Goal: Task Accomplishment & Management: Manage account settings

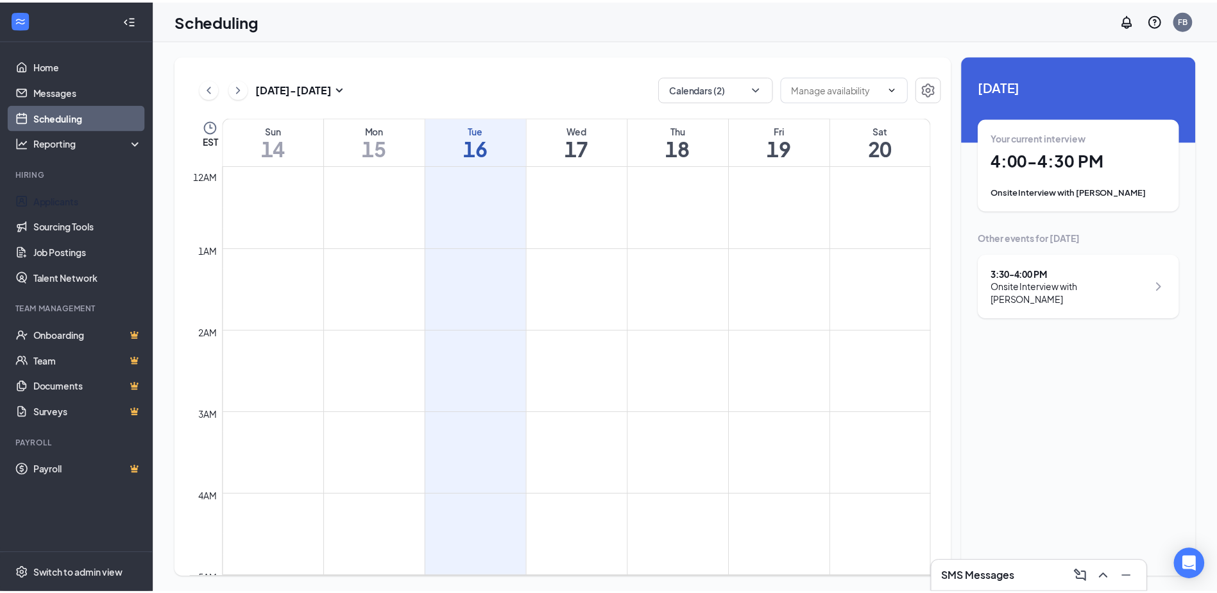
scroll to position [823, 0]
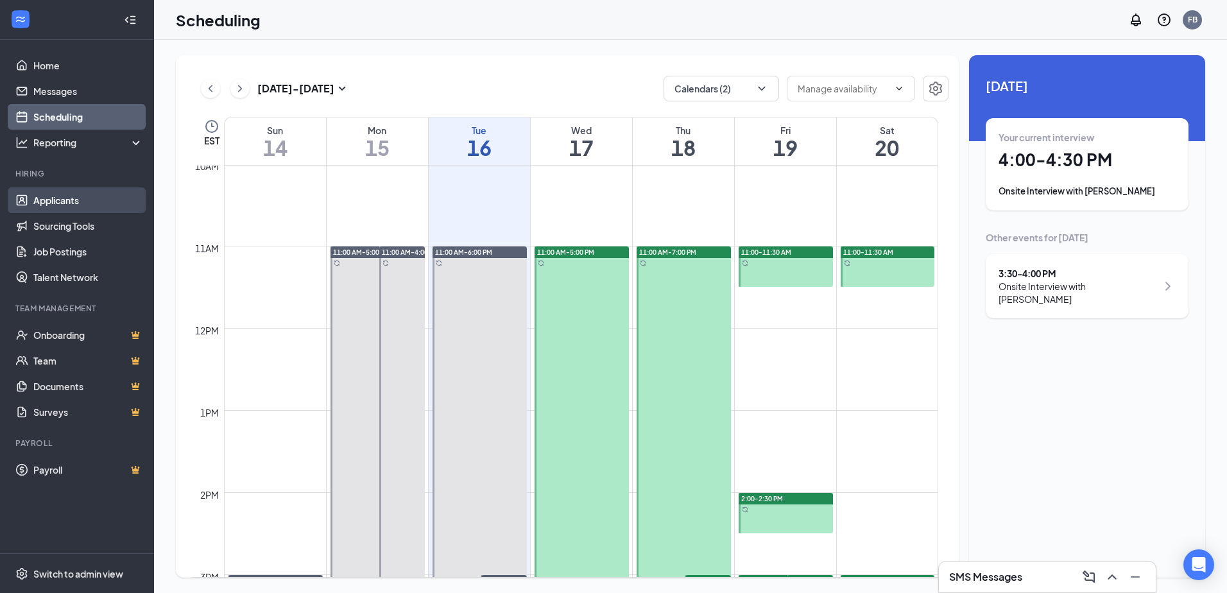
click at [76, 209] on link "Applicants" at bounding box center [88, 200] width 110 height 26
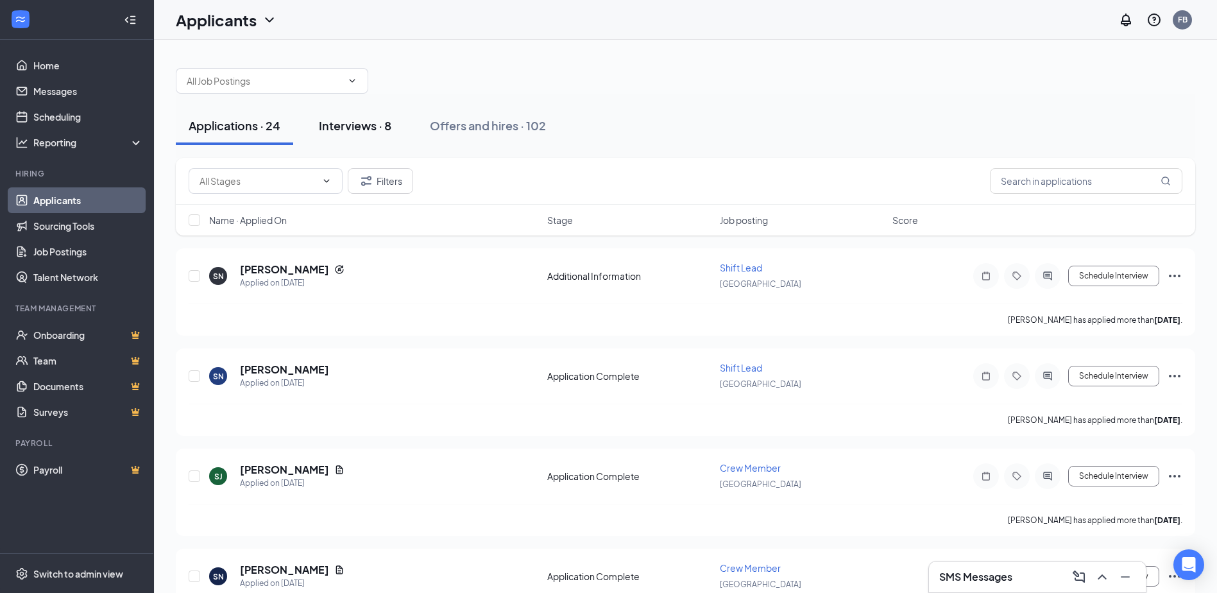
click at [342, 127] on div "Interviews · 8" at bounding box center [355, 125] width 73 height 16
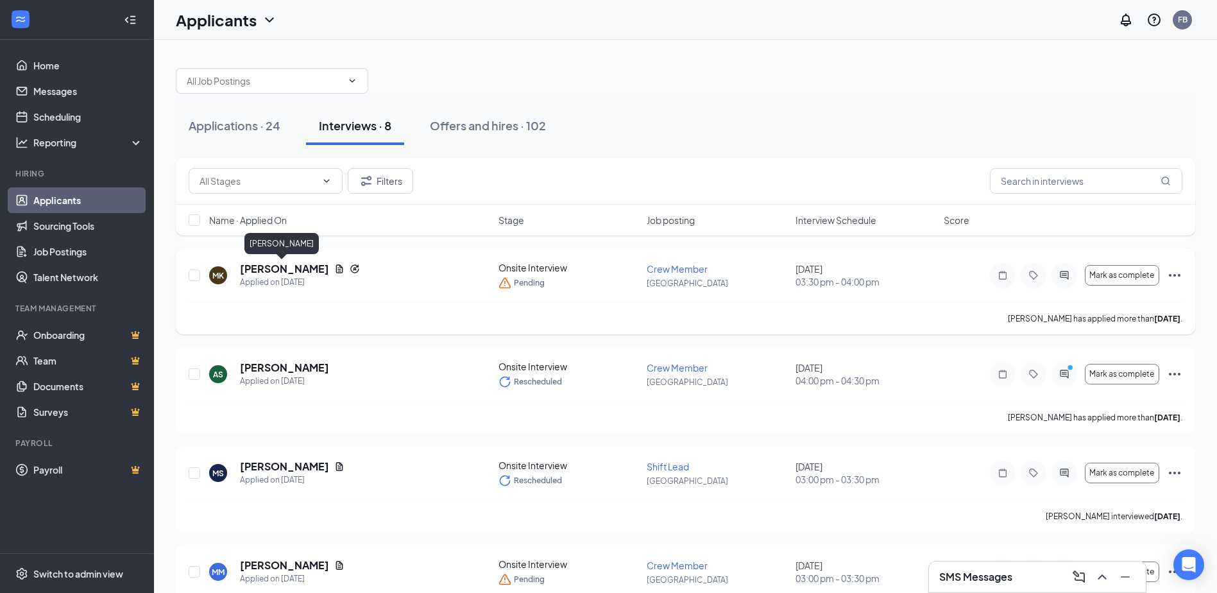
click at [277, 268] on h5 "[PERSON_NAME]" at bounding box center [284, 269] width 89 height 14
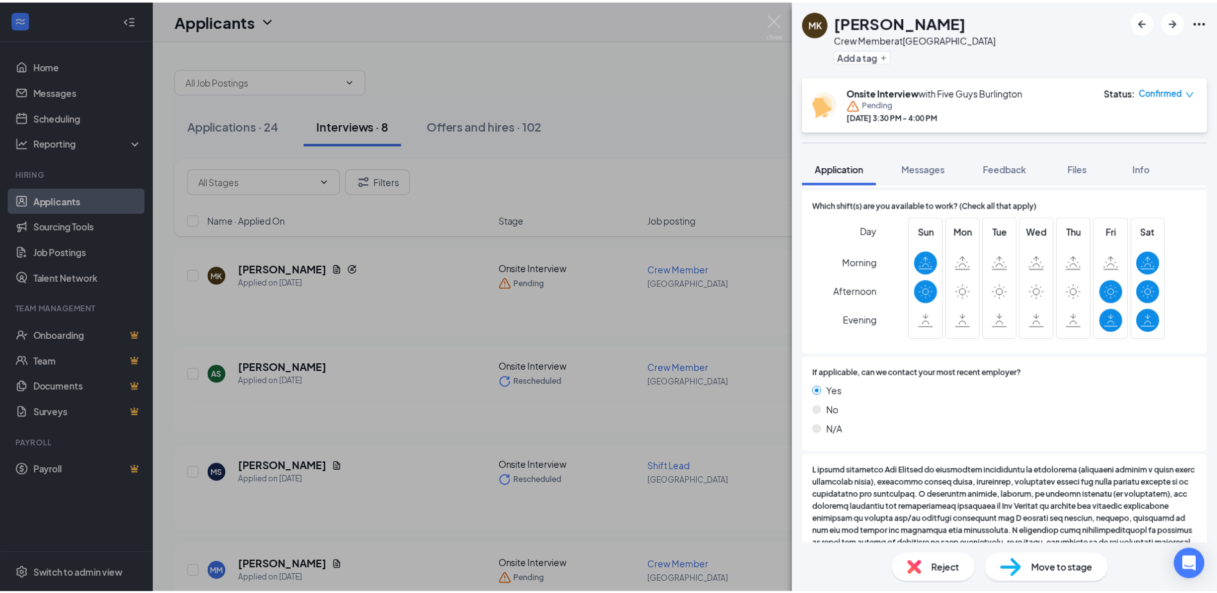
scroll to position [449, 0]
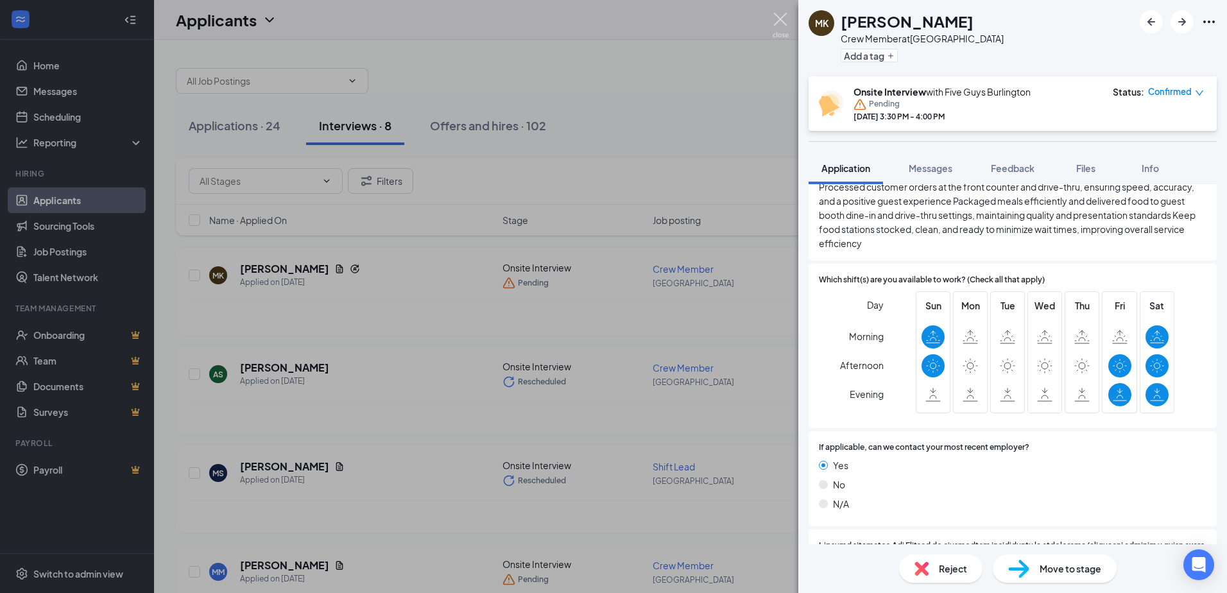
click at [788, 26] on img at bounding box center [781, 25] width 16 height 25
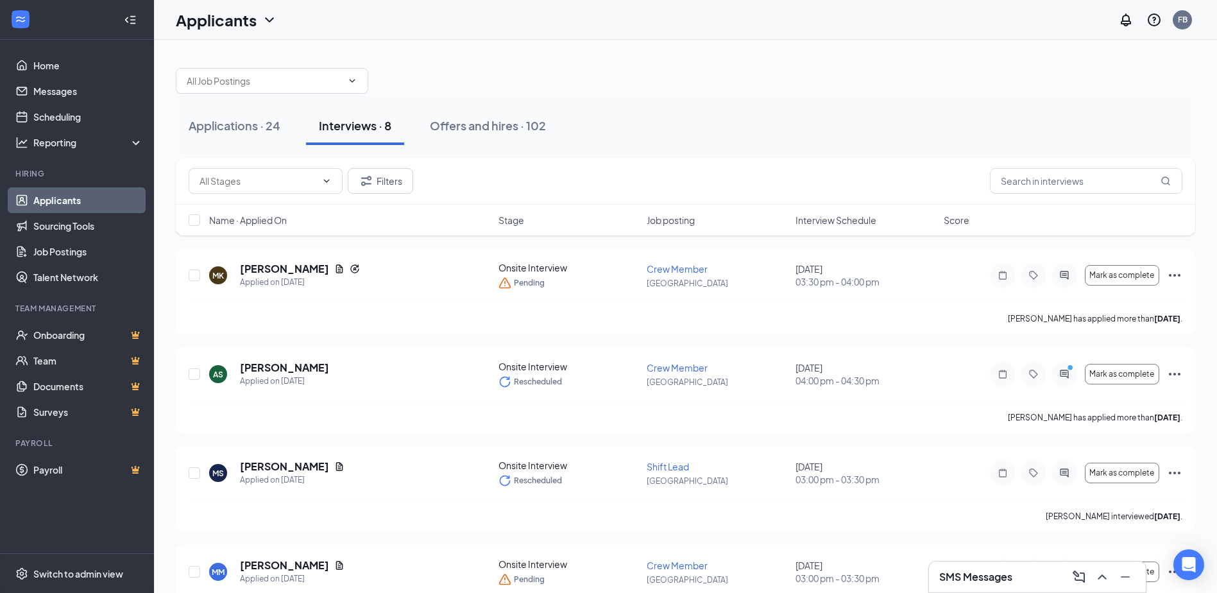
click at [766, 74] on div at bounding box center [686, 74] width 1020 height 39
click at [1173, 372] on icon "Ellipses" at bounding box center [1174, 373] width 15 height 15
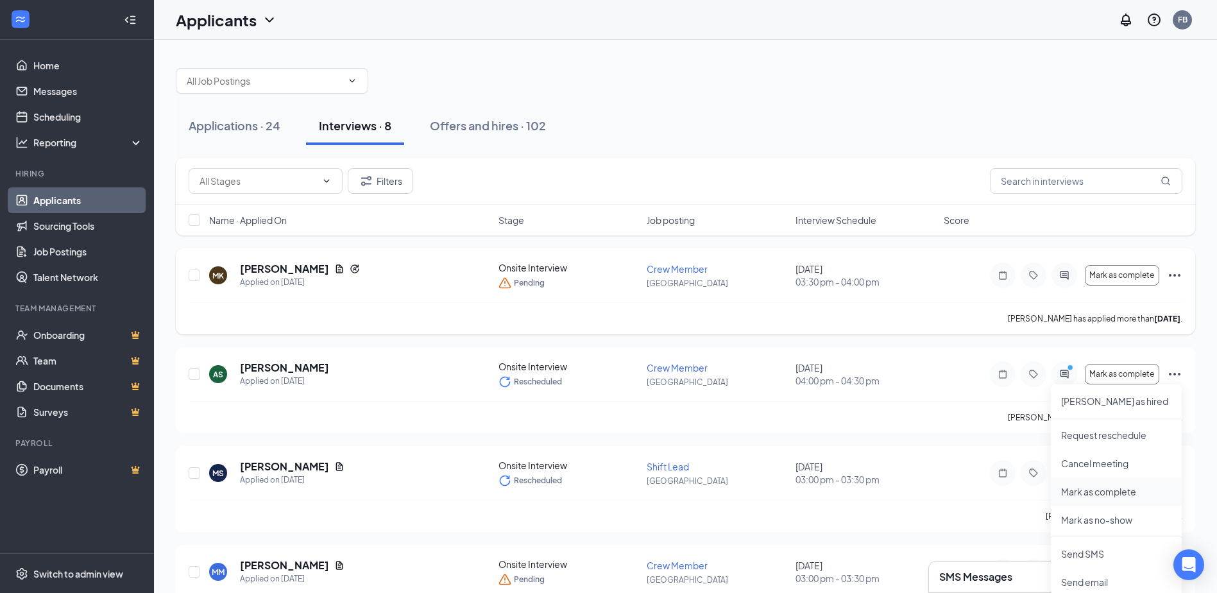
click at [1110, 493] on p "Mark as complete" at bounding box center [1117, 491] width 110 height 13
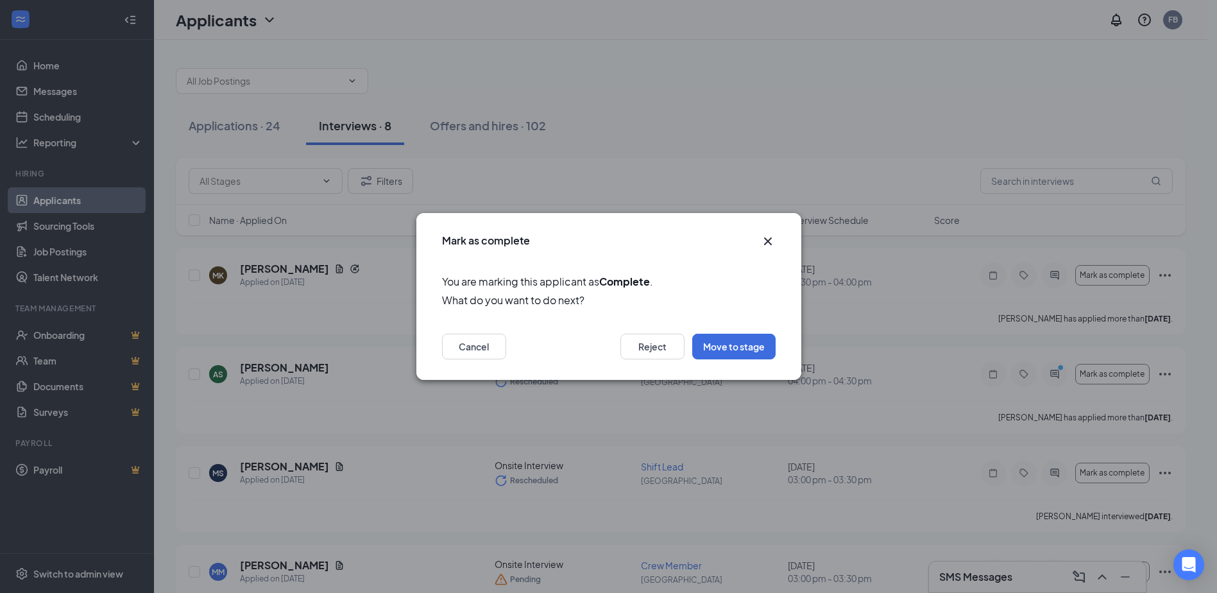
click at [768, 241] on icon "Cross" at bounding box center [768, 241] width 8 height 8
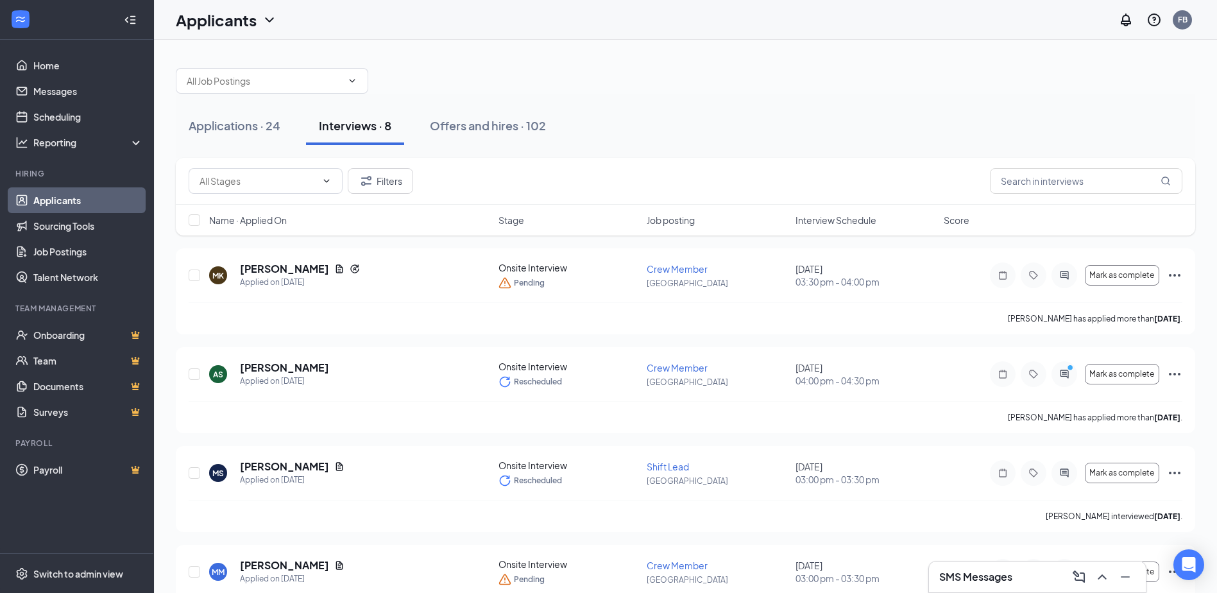
click at [477, 68] on div at bounding box center [686, 74] width 1020 height 39
click at [259, 131] on div "Applications · 24" at bounding box center [235, 125] width 92 height 16
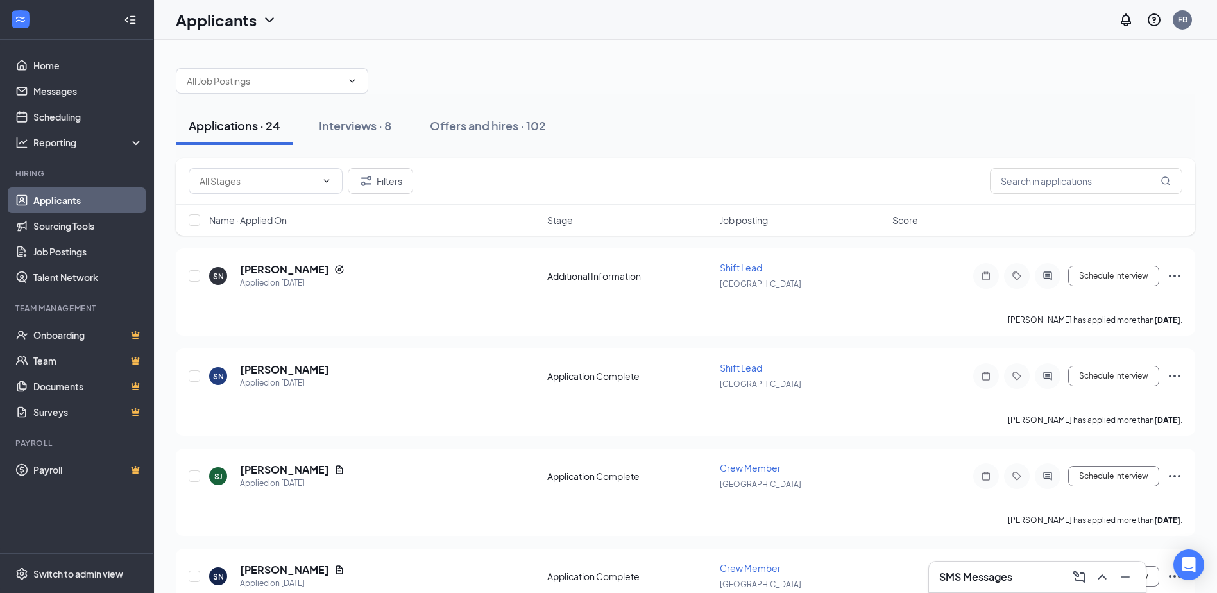
click at [466, 65] on div at bounding box center [686, 74] width 1020 height 39
